Goal: Check status: Check status

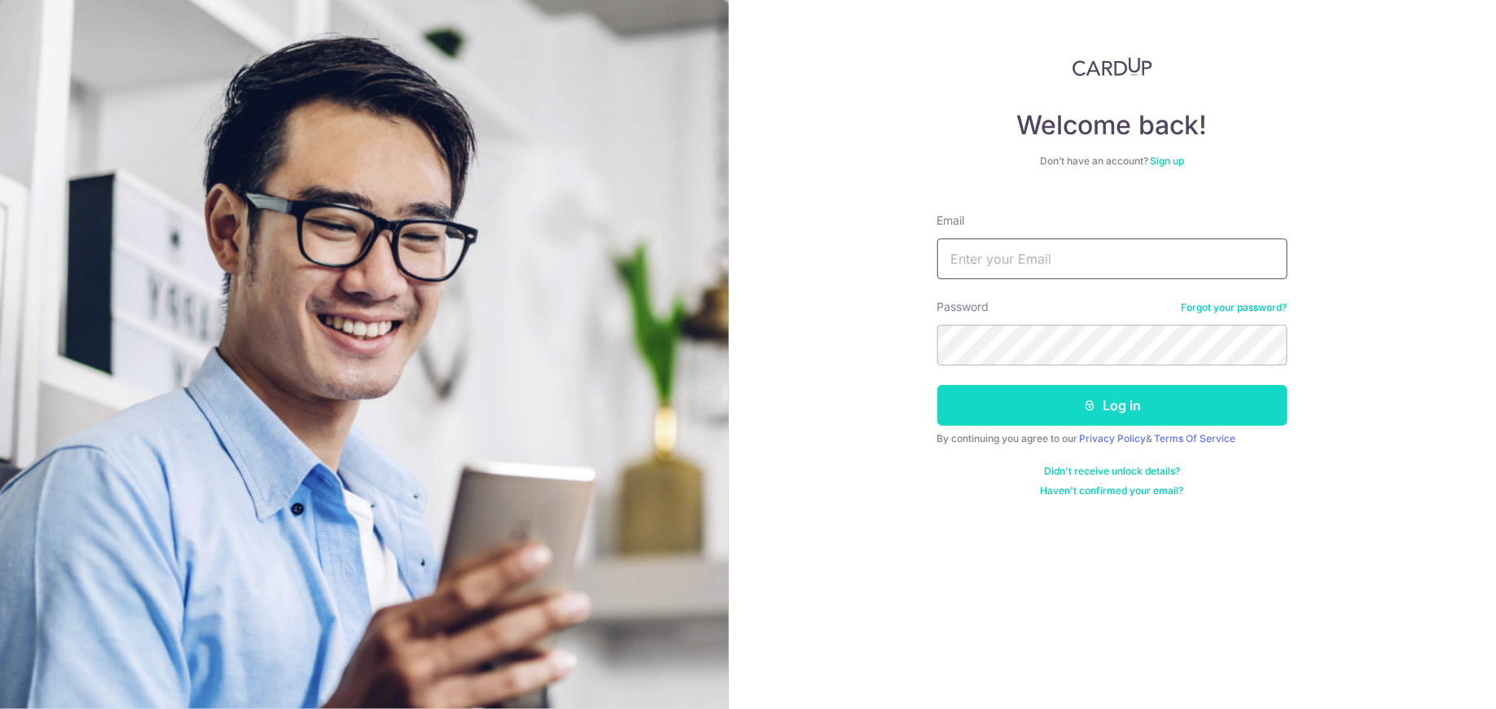
type input "[EMAIL_ADDRESS][DOMAIN_NAME]"
click at [1059, 423] on button "Log in" at bounding box center [1112, 405] width 350 height 41
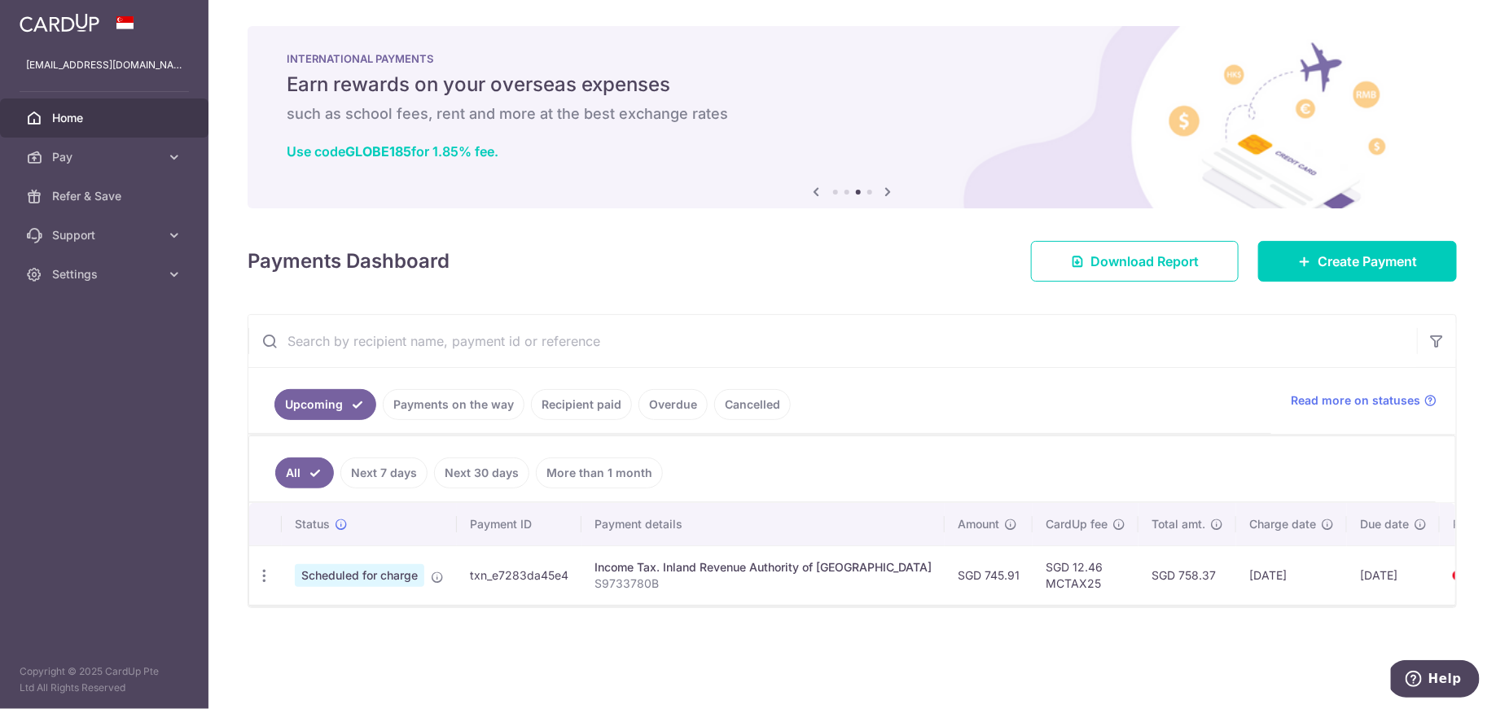
click at [1138, 568] on td "SGD 758.37" at bounding box center [1187, 575] width 98 height 59
click at [711, 595] on td "Income Tax. Inland Revenue Authority of [GEOGRAPHIC_DATA] S9733780B" at bounding box center [762, 575] width 363 height 59
